Goal: Entertainment & Leisure: Consume media (video, audio)

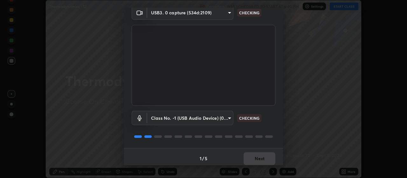
scroll to position [31, 0]
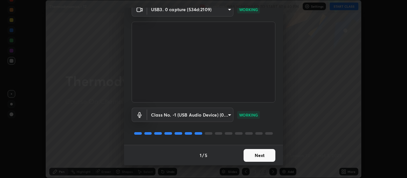
click at [251, 156] on button "Next" at bounding box center [259, 155] width 32 height 13
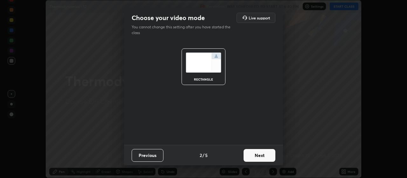
scroll to position [0, 0]
click at [256, 155] on button "Next" at bounding box center [259, 155] width 32 height 13
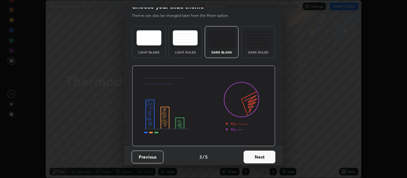
scroll to position [13, 0]
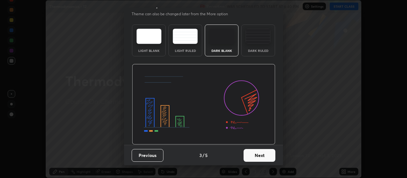
click at [262, 158] on button "Next" at bounding box center [259, 155] width 32 height 13
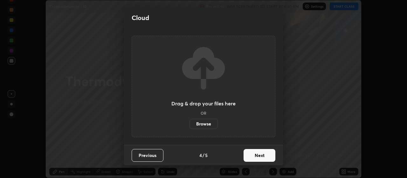
scroll to position [0, 0]
click at [262, 158] on button "Next" at bounding box center [259, 155] width 32 height 13
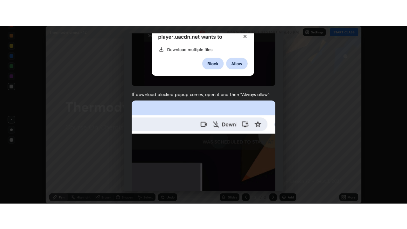
scroll to position [160, 0]
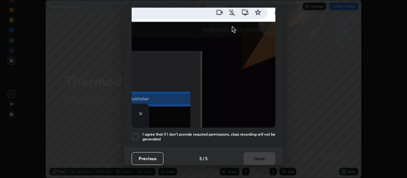
click at [135, 133] on div at bounding box center [136, 136] width 8 height 8
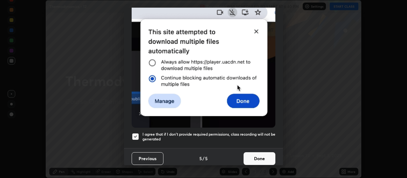
click at [256, 155] on button "Done" at bounding box center [259, 158] width 32 height 13
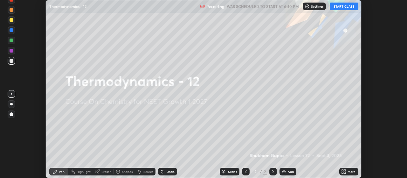
click at [339, 6] on button "START CLASS" at bounding box center [343, 7] width 29 height 8
click at [285, 173] on img at bounding box center [283, 171] width 5 height 5
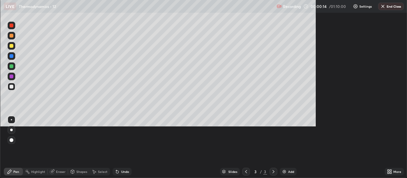
click at [11, 120] on div at bounding box center [11, 119] width 1 height 1
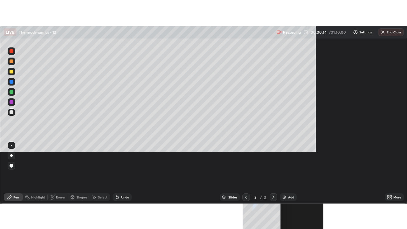
scroll to position [229, 407]
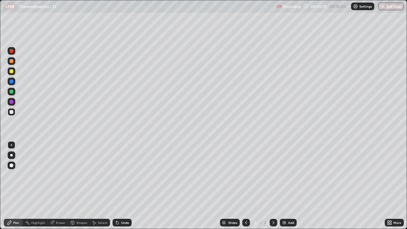
click at [12, 155] on div at bounding box center [11, 155] width 3 height 3
click at [119, 177] on div "Undo" at bounding box center [121, 223] width 19 height 8
click at [121, 177] on div "Undo" at bounding box center [125, 222] width 8 height 3
click at [119, 177] on icon at bounding box center [117, 222] width 5 height 5
click at [119, 177] on div "Undo" at bounding box center [121, 223] width 19 height 8
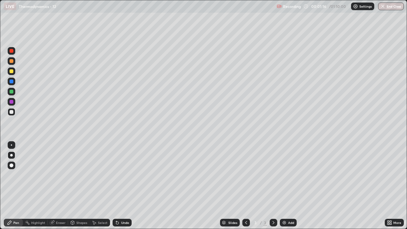
click at [121, 177] on div "Undo" at bounding box center [125, 222] width 8 height 3
click at [121, 177] on div "Undo" at bounding box center [121, 223] width 19 height 8
click at [121, 177] on div "Undo" at bounding box center [125, 222] width 8 height 3
click at [119, 177] on div "Undo" at bounding box center [121, 223] width 19 height 8
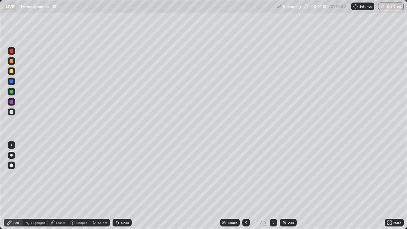
click at [119, 177] on icon at bounding box center [117, 222] width 5 height 5
click at [118, 177] on icon at bounding box center [117, 222] width 5 height 5
click at [119, 177] on icon at bounding box center [117, 222] width 5 height 5
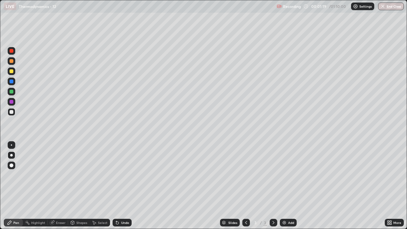
click at [119, 177] on div "Undo" at bounding box center [121, 223] width 19 height 8
click at [119, 177] on icon at bounding box center [117, 222] width 5 height 5
click at [119, 177] on div "Undo" at bounding box center [121, 223] width 19 height 8
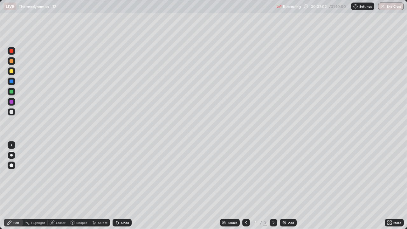
click at [12, 93] on div at bounding box center [12, 92] width 4 height 4
click at [10, 113] on div at bounding box center [12, 112] width 4 height 4
click at [12, 72] on div at bounding box center [12, 71] width 4 height 4
click at [11, 112] on div at bounding box center [12, 112] width 4 height 4
click at [125, 177] on div "Undo" at bounding box center [125, 222] width 8 height 3
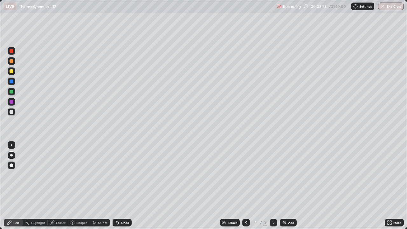
click at [11, 92] on div at bounding box center [12, 92] width 4 height 4
click at [12, 103] on div at bounding box center [12, 102] width 4 height 4
click at [12, 112] on div at bounding box center [12, 112] width 4 height 4
click at [127, 177] on div "Undo" at bounding box center [125, 222] width 8 height 3
click at [11, 71] on div at bounding box center [12, 71] width 4 height 4
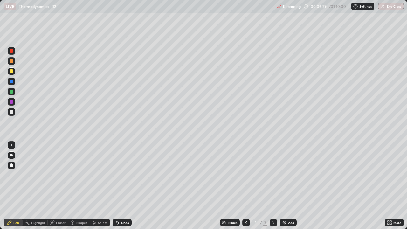
click at [78, 177] on div "Shapes" at bounding box center [81, 222] width 11 height 3
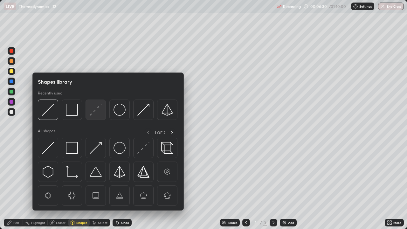
click at [92, 111] on img at bounding box center [96, 110] width 12 height 12
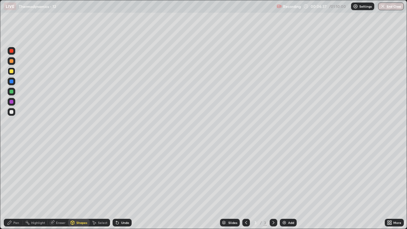
click at [123, 177] on div "Undo" at bounding box center [125, 222] width 8 height 3
click at [125, 177] on div "Undo" at bounding box center [125, 222] width 8 height 3
click at [120, 177] on div "Undo" at bounding box center [121, 223] width 19 height 8
click at [19, 177] on div "Pen" at bounding box center [13, 223] width 19 height 8
click at [285, 177] on img at bounding box center [284, 222] width 5 height 5
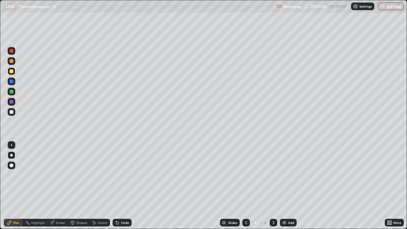
click at [11, 113] on div at bounding box center [12, 112] width 4 height 4
click at [120, 177] on div "Undo" at bounding box center [121, 223] width 19 height 8
click at [121, 177] on div "Undo" at bounding box center [125, 222] width 8 height 3
click at [12, 73] on div at bounding box center [12, 71] width 4 height 4
click at [11, 92] on div at bounding box center [12, 92] width 4 height 4
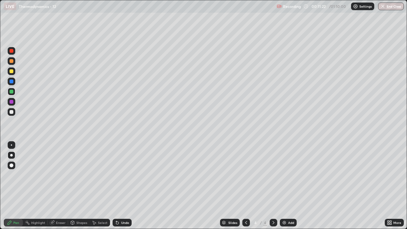
click at [123, 177] on div "Undo" at bounding box center [125, 222] width 8 height 3
click at [122, 177] on div "Undo" at bounding box center [125, 222] width 8 height 3
click at [121, 177] on div "Undo" at bounding box center [125, 222] width 8 height 3
click at [285, 177] on img at bounding box center [284, 222] width 5 height 5
click at [13, 111] on div at bounding box center [12, 112] width 4 height 4
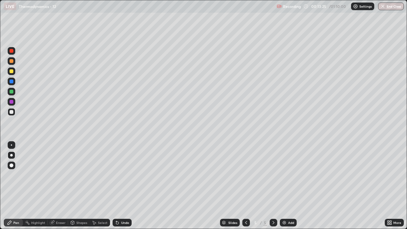
click at [12, 72] on div at bounding box center [12, 71] width 4 height 4
click at [11, 114] on div at bounding box center [12, 112] width 8 height 8
click at [11, 111] on div at bounding box center [12, 112] width 4 height 4
click at [11, 71] on div at bounding box center [12, 71] width 4 height 4
click at [122, 177] on div "Undo" at bounding box center [125, 222] width 8 height 3
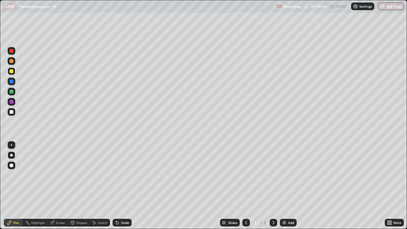
click at [82, 177] on div "Shapes" at bounding box center [81, 222] width 11 height 3
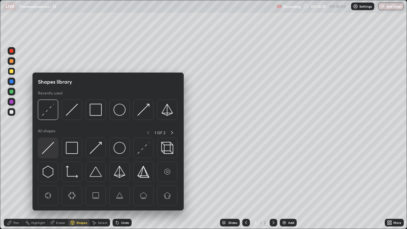
click at [52, 151] on img at bounding box center [48, 148] width 12 height 12
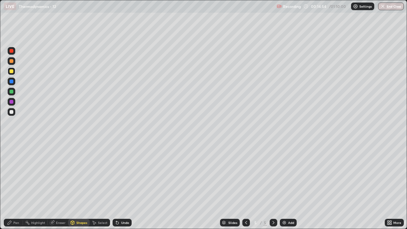
click at [13, 64] on div at bounding box center [12, 61] width 8 height 8
click at [13, 177] on div "Pen" at bounding box center [16, 222] width 6 height 3
click at [120, 177] on div "Undo" at bounding box center [121, 223] width 19 height 8
click at [125, 177] on div "Undo" at bounding box center [125, 222] width 8 height 3
click at [126, 177] on div "Undo" at bounding box center [125, 222] width 8 height 3
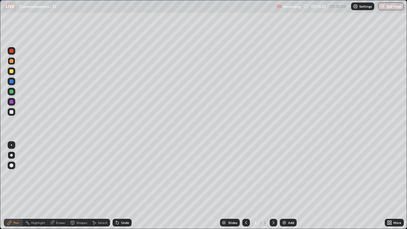
click at [127, 177] on div "Undo" at bounding box center [125, 222] width 8 height 3
click at [128, 177] on div "Undo" at bounding box center [121, 223] width 19 height 8
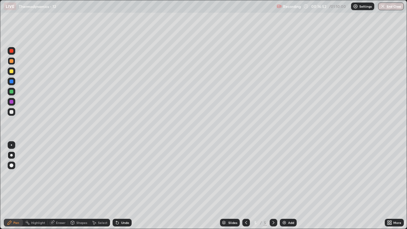
click at [129, 177] on div "Undo" at bounding box center [121, 223] width 19 height 8
click at [130, 177] on div "Undo" at bounding box center [121, 223] width 19 height 8
click at [129, 177] on div "Undo" at bounding box center [121, 223] width 19 height 8
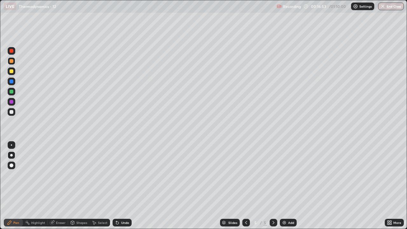
click at [130, 177] on div "Undo" at bounding box center [121, 223] width 19 height 8
click at [129, 177] on div "Undo" at bounding box center [121, 223] width 19 height 8
click at [130, 177] on div "Undo" at bounding box center [121, 223] width 19 height 8
click at [12, 74] on div at bounding box center [12, 71] width 8 height 8
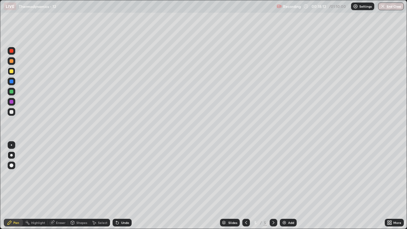
click at [11, 112] on div at bounding box center [12, 112] width 4 height 4
click at [11, 92] on div at bounding box center [12, 92] width 4 height 4
click at [12, 73] on div at bounding box center [12, 71] width 4 height 4
click at [284, 177] on img at bounding box center [284, 222] width 5 height 5
click at [11, 112] on div at bounding box center [12, 112] width 4 height 4
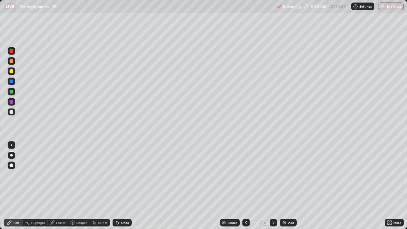
click at [11, 72] on div at bounding box center [12, 71] width 4 height 4
click at [11, 61] on div at bounding box center [12, 61] width 4 height 4
click at [284, 177] on img at bounding box center [284, 222] width 5 height 5
click at [11, 112] on div at bounding box center [12, 112] width 4 height 4
click at [12, 92] on div at bounding box center [12, 92] width 4 height 4
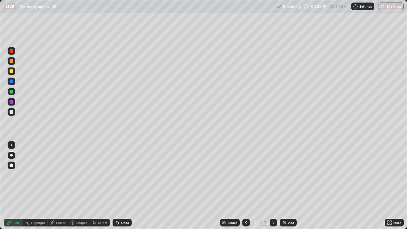
click at [11, 113] on div at bounding box center [12, 112] width 4 height 4
click at [11, 92] on div at bounding box center [12, 92] width 4 height 4
click at [13, 113] on div at bounding box center [12, 112] width 4 height 4
click at [11, 112] on div at bounding box center [12, 112] width 4 height 4
click at [11, 71] on div at bounding box center [12, 71] width 4 height 4
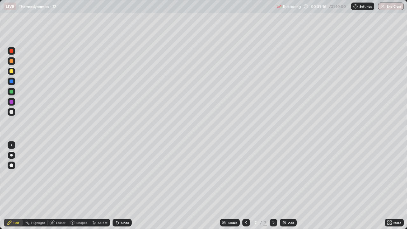
click at [13, 62] on div at bounding box center [12, 61] width 4 height 4
click at [82, 177] on div "Shapes" at bounding box center [81, 222] width 11 height 3
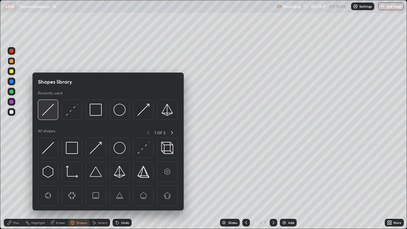
click at [48, 114] on img at bounding box center [48, 110] width 12 height 12
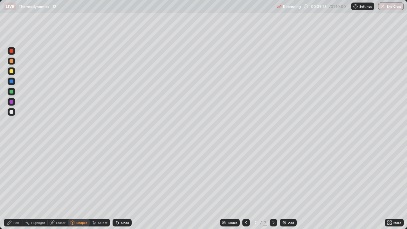
click at [12, 52] on div at bounding box center [12, 51] width 4 height 4
click at [15, 177] on div "Pen" at bounding box center [16, 222] width 6 height 3
click at [11, 72] on div at bounding box center [12, 71] width 4 height 4
click at [122, 177] on div "Undo" at bounding box center [125, 222] width 8 height 3
click at [11, 92] on div at bounding box center [12, 92] width 4 height 4
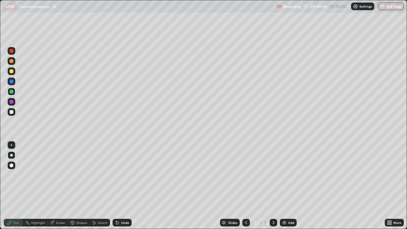
click at [10, 51] on div at bounding box center [12, 51] width 4 height 4
click at [13, 93] on div at bounding box center [12, 92] width 8 height 8
click at [12, 81] on div at bounding box center [12, 81] width 4 height 4
click at [11, 112] on div at bounding box center [12, 112] width 4 height 4
click at [12, 72] on div at bounding box center [12, 71] width 4 height 4
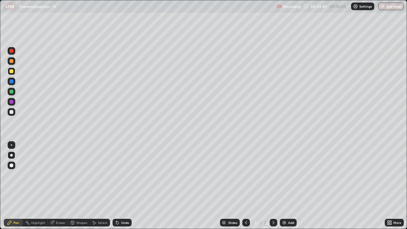
click at [10, 102] on div at bounding box center [12, 102] width 4 height 4
click at [12, 112] on div at bounding box center [12, 112] width 4 height 4
click at [12, 64] on div at bounding box center [12, 61] width 8 height 8
click at [10, 103] on div at bounding box center [12, 102] width 4 height 4
click at [10, 62] on div at bounding box center [12, 61] width 4 height 4
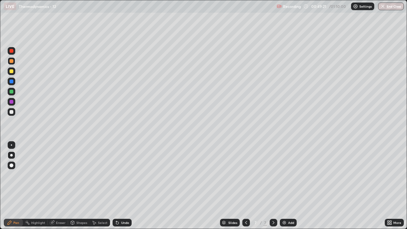
click at [11, 113] on div at bounding box center [12, 112] width 4 height 4
click at [283, 177] on img at bounding box center [284, 222] width 5 height 5
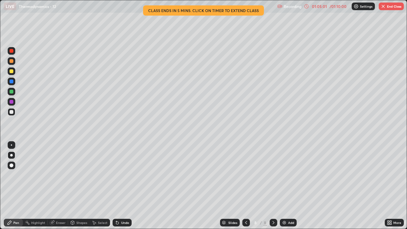
click at [12, 93] on div at bounding box center [12, 92] width 4 height 4
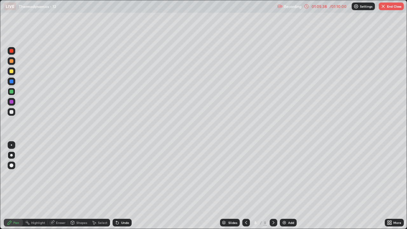
click at [11, 73] on div at bounding box center [12, 71] width 4 height 4
click at [13, 83] on div at bounding box center [12, 82] width 8 height 8
click at [122, 177] on div "Undo" at bounding box center [125, 222] width 8 height 3
click at [121, 177] on div "Undo" at bounding box center [125, 222] width 8 height 3
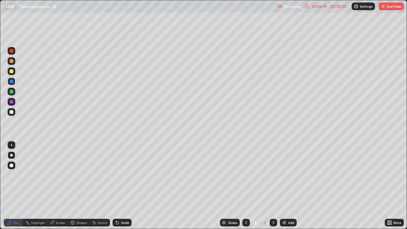
click at [121, 177] on div "Undo" at bounding box center [125, 222] width 8 height 3
click at [119, 177] on div "Undo" at bounding box center [121, 223] width 19 height 8
click at [12, 102] on div at bounding box center [12, 102] width 4 height 4
click at [11, 103] on div at bounding box center [12, 102] width 4 height 4
click at [11, 81] on div at bounding box center [12, 81] width 4 height 4
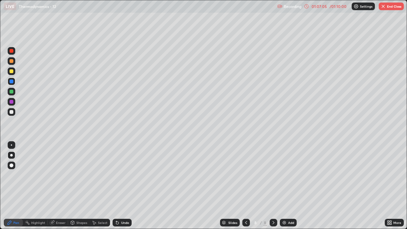
click at [11, 82] on div at bounding box center [12, 81] width 4 height 4
click at [65, 177] on div "Eraser" at bounding box center [61, 222] width 10 height 3
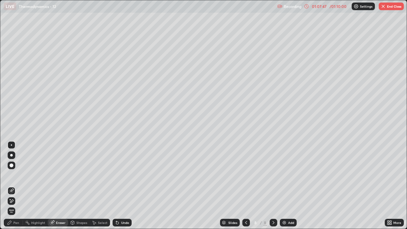
click at [18, 177] on div "Pen" at bounding box center [13, 223] width 19 height 8
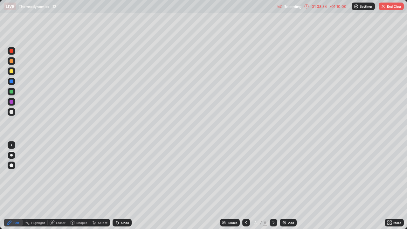
click at [13, 75] on div at bounding box center [12, 71] width 8 height 8
click at [11, 71] on div at bounding box center [12, 71] width 4 height 4
